Goal: Navigation & Orientation: Find specific page/section

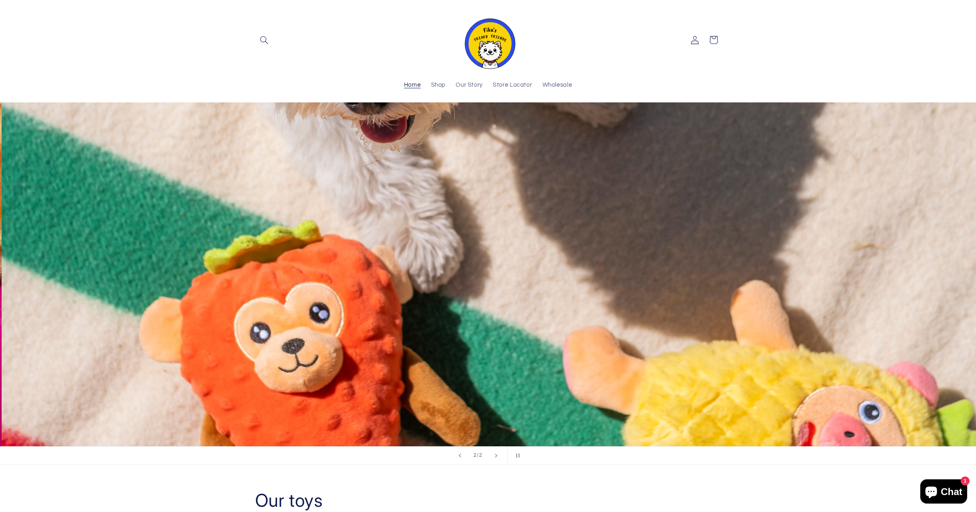
scroll to position [0, 976]
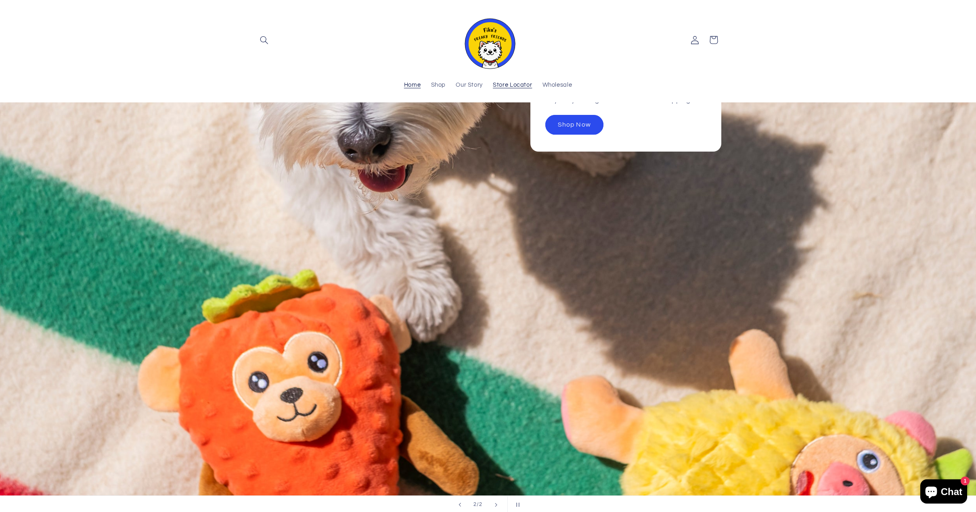
click at [528, 84] on span "Store Locator" at bounding box center [512, 85] width 39 height 8
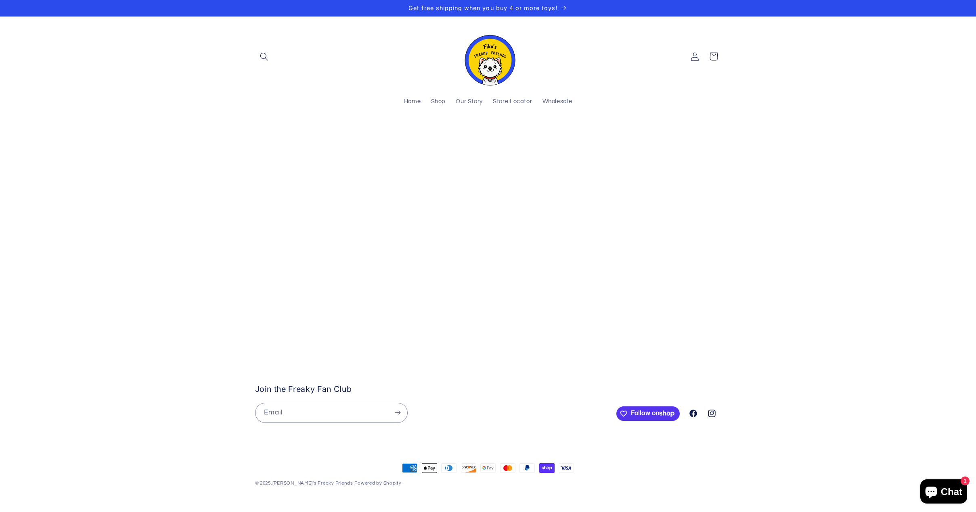
click at [75, 135] on stockist-store-locator at bounding box center [488, 135] width 976 height 0
click at [102, 135] on stockist-store-locator at bounding box center [488, 135] width 976 height 0
drag, startPoint x: 533, startPoint y: 232, endPoint x: 557, endPoint y: 344, distance: 114.7
click at [557, 135] on stockist-store-locator at bounding box center [488, 135] width 976 height 0
drag, startPoint x: 551, startPoint y: 319, endPoint x: 555, endPoint y: 453, distance: 134.4
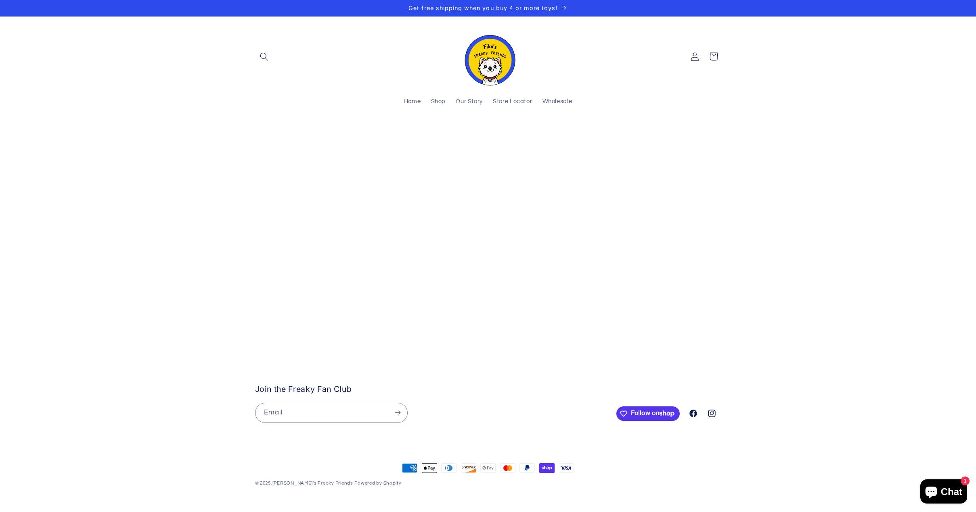
click at [555, 456] on body "Skip to content Your cart is empty Continue shopping Have an account? Log in to…" at bounding box center [488, 256] width 976 height 512
click at [460, 100] on span "Our Story" at bounding box center [468, 102] width 27 height 8
